Goal: Task Accomplishment & Management: Manage account settings

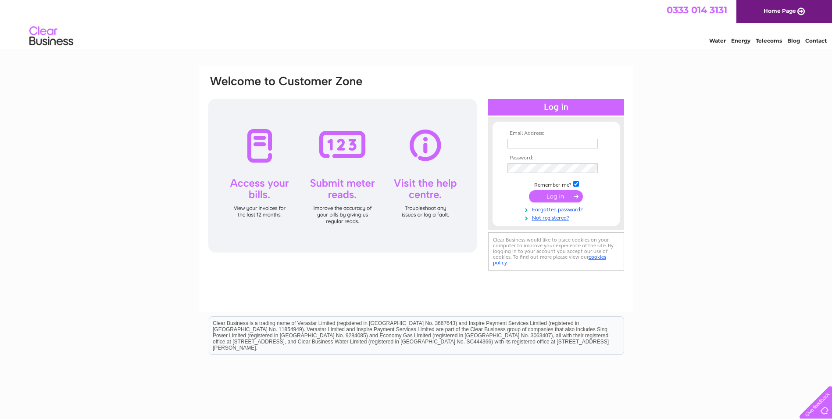
type input "melanie@melbarry.co.uk"
drag, startPoint x: 559, startPoint y: 198, endPoint x: 579, endPoint y: 199, distance: 19.8
click at [559, 198] on input "submit" at bounding box center [556, 196] width 54 height 12
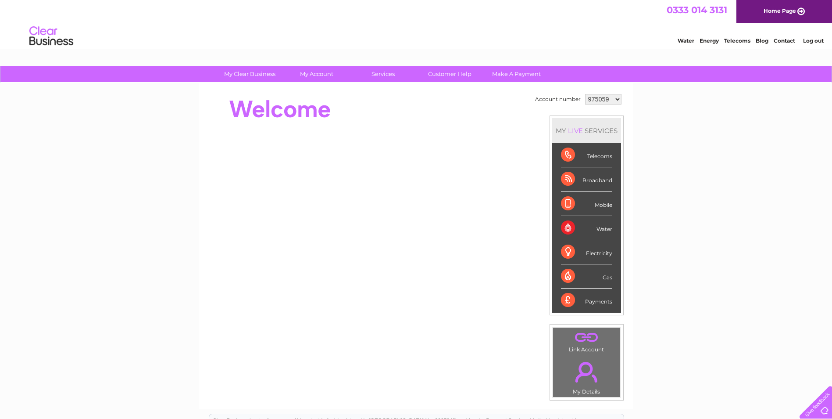
click at [614, 100] on select "975059 1116065" at bounding box center [603, 99] width 36 height 11
select select "1116065"
click at [585, 94] on select "975059 1116065" at bounding box center [603, 99] width 36 height 11
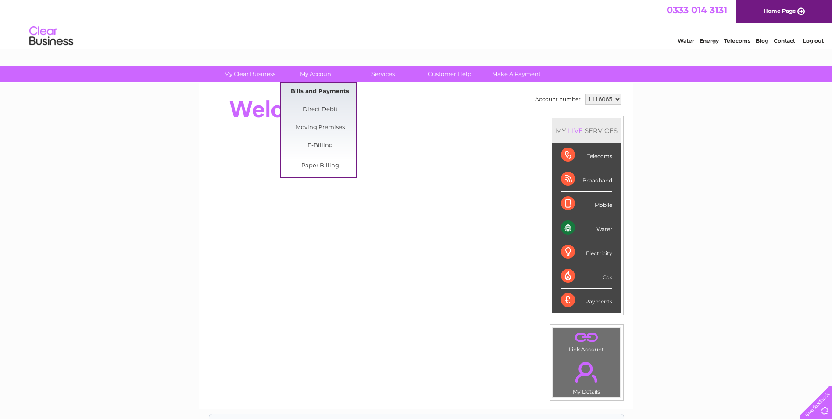
click at [305, 92] on link "Bills and Payments" at bounding box center [320, 92] width 72 height 18
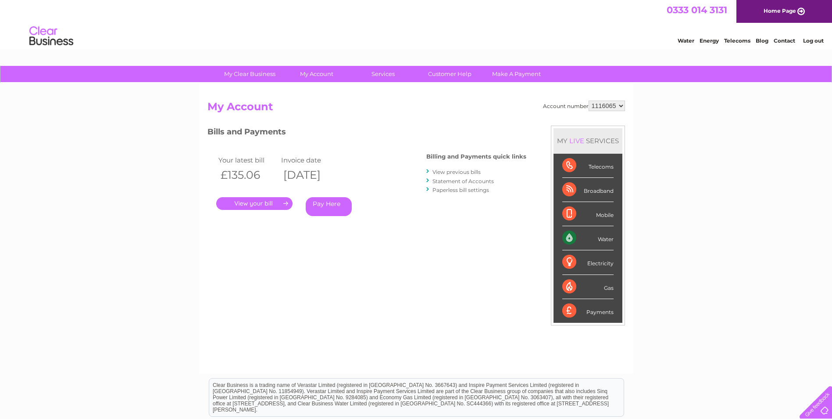
scroll to position [111, 0]
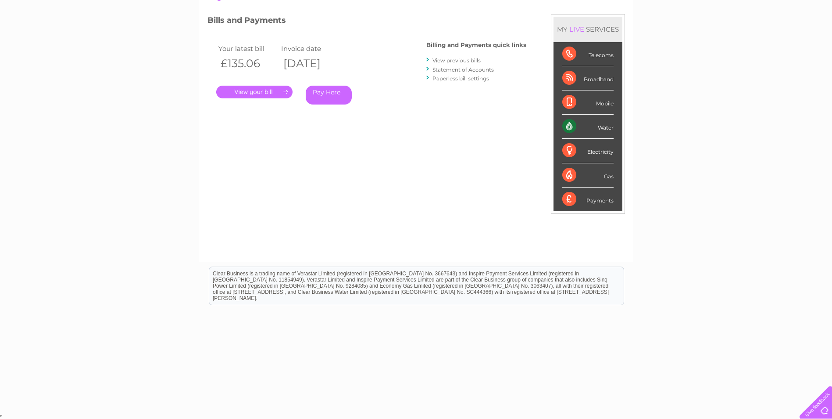
click at [283, 90] on link "." at bounding box center [254, 92] width 76 height 13
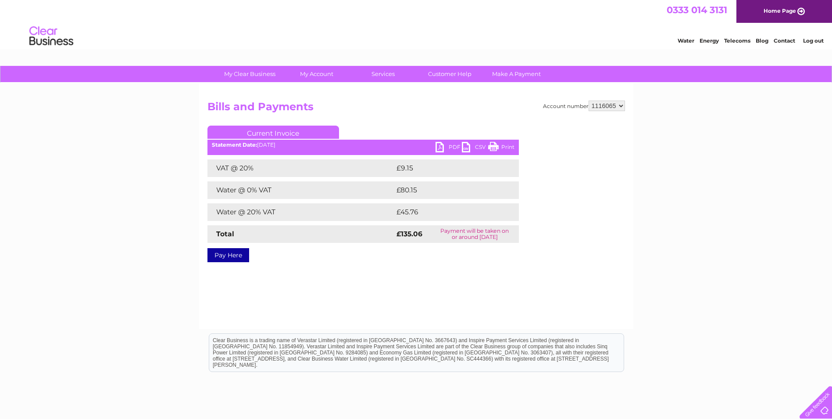
click at [444, 147] on link "PDF" at bounding box center [449, 148] width 26 height 13
